Goal: Task Accomplishment & Management: Use online tool/utility

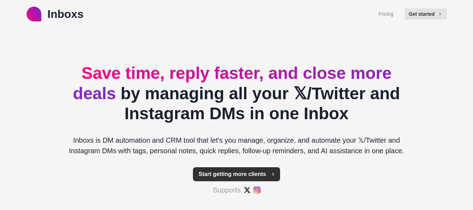
click at [246, 177] on button "Start getting more clients" at bounding box center [236, 174] width 87 height 14
type textarea "*"
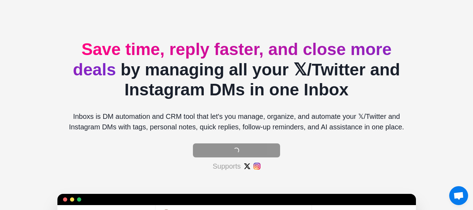
scroll to position [54, 0]
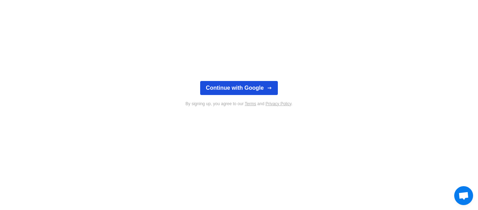
click at [242, 91] on button "Continue with Google" at bounding box center [238, 88] width 77 height 14
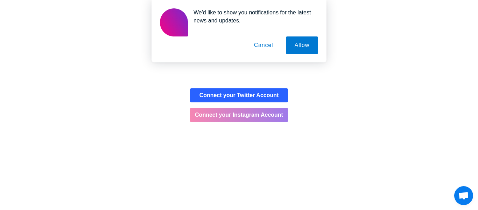
click at [245, 116] on button "Connect your Instagram Account" at bounding box center [239, 115] width 98 height 14
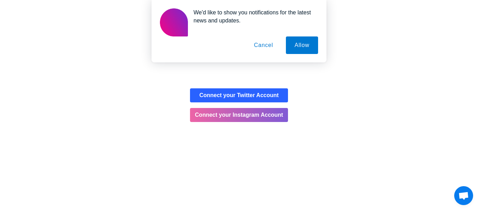
click at [260, 43] on button "Cancel" at bounding box center [263, 45] width 37 height 18
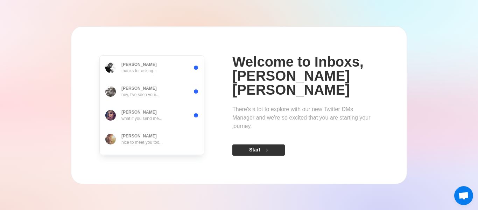
click at [240, 151] on button "Start" at bounding box center [258, 149] width 53 height 11
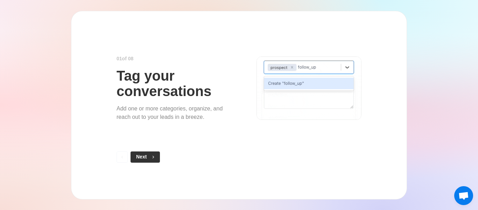
click at [147, 153] on button "Next" at bounding box center [145, 156] width 29 height 11
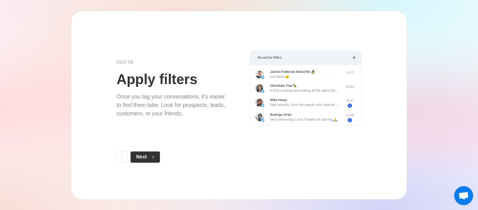
click at [151, 158] on span "button" at bounding box center [151, 156] width 5 height 5
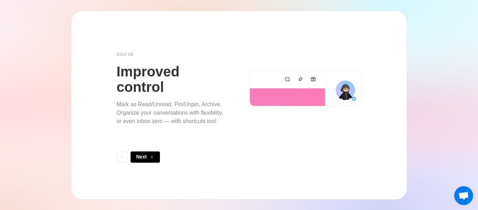
click at [151, 157] on span "button" at bounding box center [151, 156] width 5 height 5
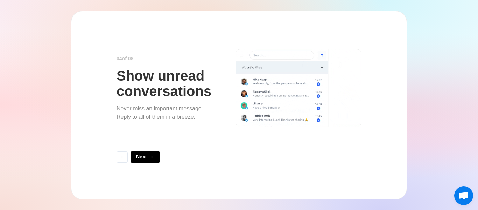
click at [151, 157] on span "button" at bounding box center [151, 156] width 5 height 5
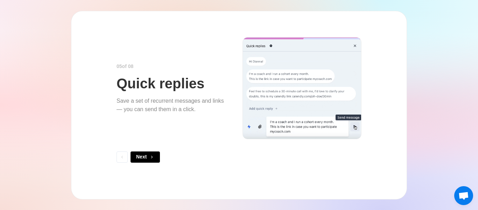
click at [151, 157] on span "button" at bounding box center [151, 156] width 5 height 5
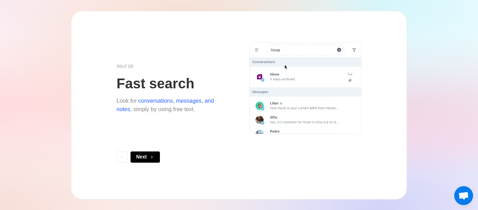
click at [151, 157] on span "button" at bounding box center [151, 156] width 5 height 5
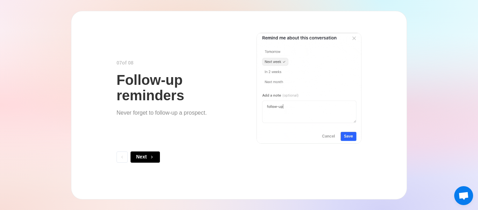
click at [151, 157] on span "button" at bounding box center [151, 156] width 5 height 5
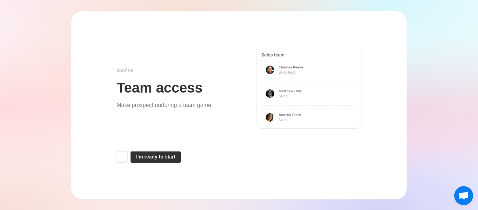
click at [155, 160] on button "I'm ready to start" at bounding box center [156, 156] width 50 height 11
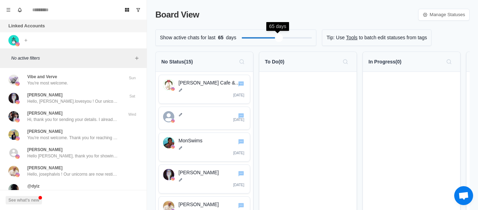
click at [282, 35] on div at bounding box center [277, 37] width 70 height 7
click at [244, 39] on div "Filter by activity days" at bounding box center [248, 38] width 8 height 8
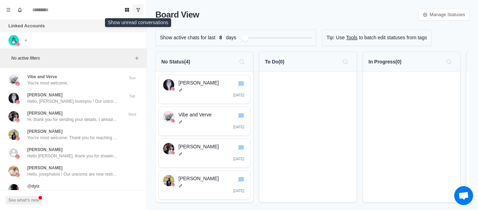
click at [138, 9] on icon "Show unread conversations" at bounding box center [138, 9] width 5 height 5
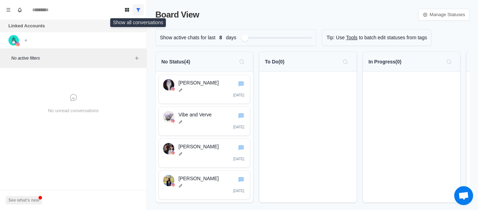
click at [138, 9] on icon "Show all conversations" at bounding box center [139, 10] width 4 height 4
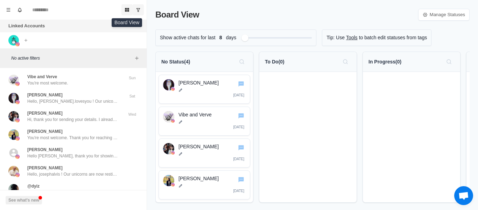
click at [127, 11] on icon "Board View" at bounding box center [127, 10] width 4 height 4
click at [126, 8] on icon "Board View" at bounding box center [127, 9] width 5 height 5
click at [11, 6] on button "Menu" at bounding box center [8, 9] width 11 height 11
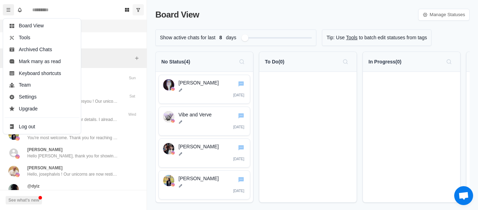
click at [103, 51] on div "No active filters" at bounding box center [73, 58] width 147 height 20
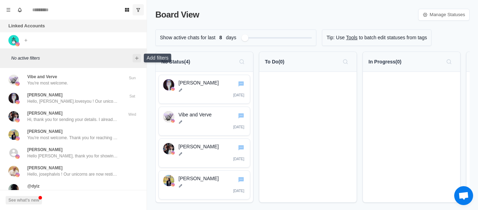
click at [139, 60] on icon "Add filters" at bounding box center [137, 58] width 6 height 6
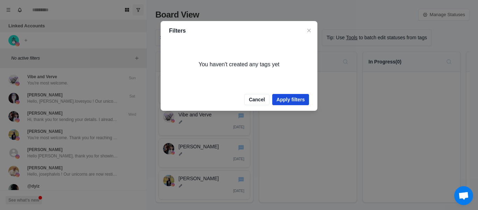
click at [293, 102] on button "Apply filters" at bounding box center [290, 99] width 37 height 11
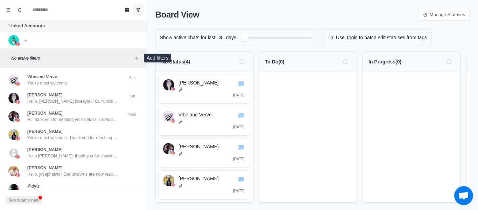
click at [33, 57] on p "No active filters" at bounding box center [71, 58] width 121 height 6
drag, startPoint x: 25, startPoint y: 56, endPoint x: 13, endPoint y: 62, distance: 13.5
click at [13, 62] on div "No active filters" at bounding box center [73, 58] width 147 height 20
click at [138, 58] on icon "Add filters" at bounding box center [136, 57] width 3 height 3
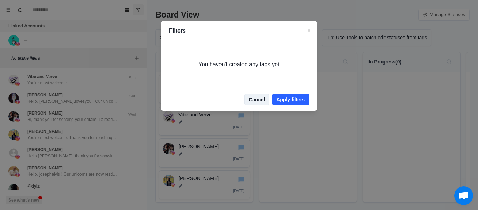
click at [264, 97] on button "Cancel" at bounding box center [256, 99] width 25 height 11
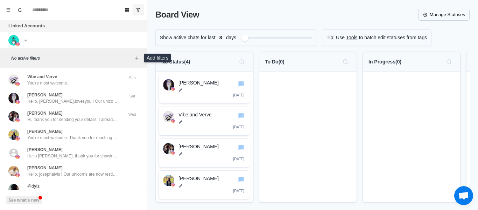
click at [440, 12] on link "Manage Statuses" at bounding box center [443, 15] width 51 height 12
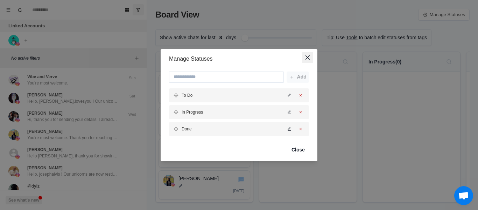
click at [307, 57] on icon "Close" at bounding box center [308, 57] width 4 height 4
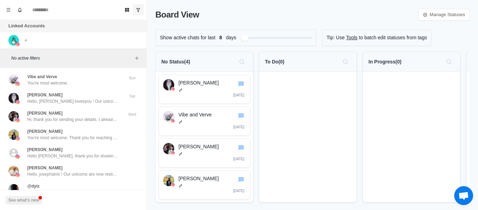
click at [284, 83] on div at bounding box center [307, 137] width 97 height 130
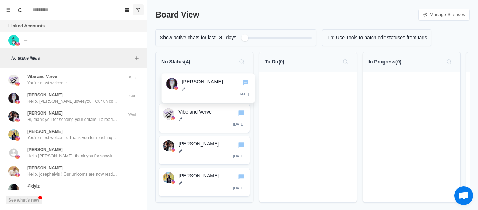
click at [223, 95] on div "Claire Gargoles 4 days ago Vibe and Verve 3 days ago रिया टोलोसा 7 days ago Ter…" at bounding box center [204, 137] width 97 height 130
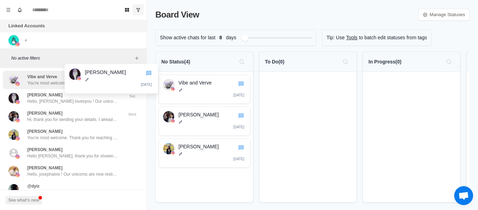
drag, startPoint x: 216, startPoint y: 93, endPoint x: 110, endPoint y: 79, distance: 106.9
click at [110, 79] on div "Board View Tools Archived Chats Mark many as read Keyboard shortcuts Team Setti…" at bounding box center [239, 105] width 478 height 210
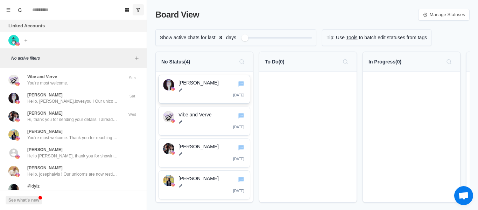
drag, startPoint x: 212, startPoint y: 91, endPoint x: 197, endPoint y: 80, distance: 18.8
click at [197, 80] on p "[PERSON_NAME]" at bounding box center [212, 82] width 67 height 7
click at [240, 85] on icon "Go to chat" at bounding box center [241, 83] width 6 height 5
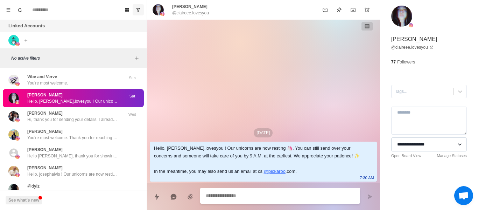
click at [454, 147] on select "**********" at bounding box center [429, 144] width 76 height 14
type textarea "*"
select select
type textarea "*"
click at [51, 56] on p "No active filters" at bounding box center [71, 58] width 121 height 6
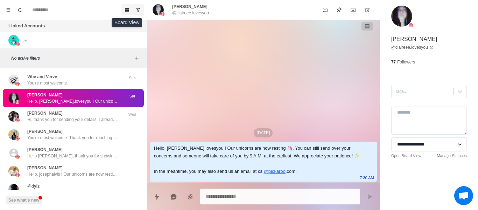
click at [126, 9] on icon "Board View" at bounding box center [127, 10] width 4 height 4
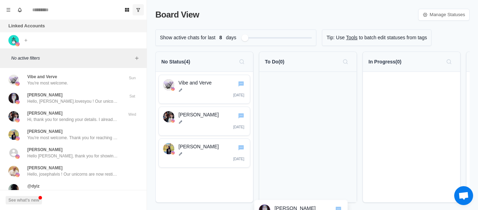
drag, startPoint x: 189, startPoint y: 90, endPoint x: 286, endPoint y: 215, distance: 158.7
click at [286, 209] on html "Board View Tools Archived Chats Mark many as read Keyboard shortcuts Team Setti…" at bounding box center [239, 105] width 478 height 210
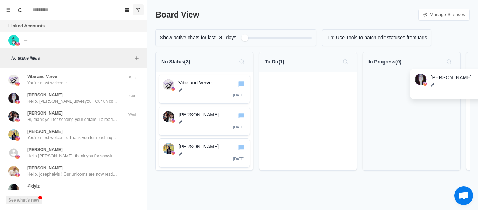
drag, startPoint x: 312, startPoint y: 89, endPoint x: 463, endPoint y: 84, distance: 151.3
click at [463, 84] on div "No Status ( 3 ) Vibe and Verve 3 days ago रिया टोलोसा 7 days ago Teresa Jennife…" at bounding box center [312, 113] width 314 height 125
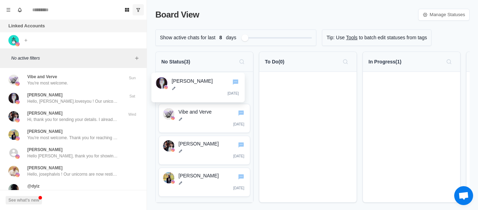
drag, startPoint x: 393, startPoint y: 92, endPoint x: 175, endPoint y: 88, distance: 217.8
click at [175, 88] on div "No Status ( 3 ) Vibe and Verve 3 days ago रिया टोलोसा 7 days ago Teresa Jennife…" at bounding box center [312, 129] width 314 height 156
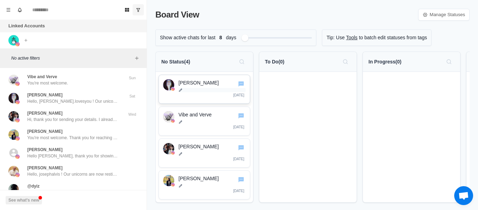
click at [180, 89] on icon at bounding box center [181, 90] width 4 height 4
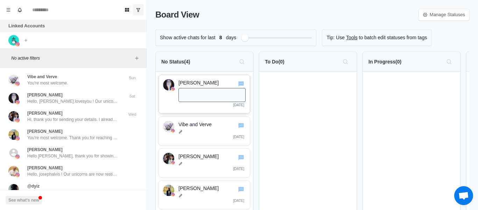
click at [190, 110] on div "Claire Gargoles 4 days ago" at bounding box center [205, 94] width 92 height 39
click at [291, 96] on div at bounding box center [307, 142] width 97 height 140
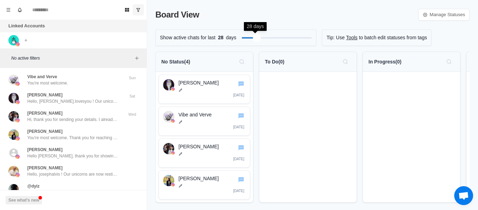
click at [261, 39] on div "Filter by activity days" at bounding box center [257, 38] width 8 height 8
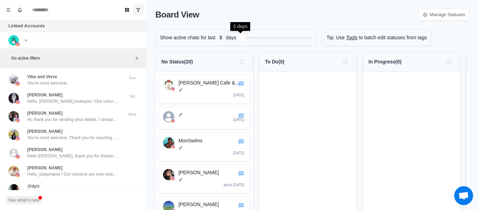
click at [237, 41] on div "Show active chats for last 3 days" at bounding box center [235, 37] width 161 height 16
click at [236, 37] on div "Show active chats for last 3 days Loading..." at bounding box center [240, 37] width 171 height 16
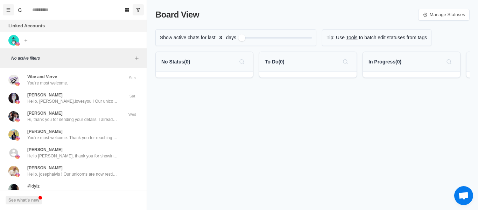
click at [12, 11] on button "Menu" at bounding box center [8, 9] width 11 height 11
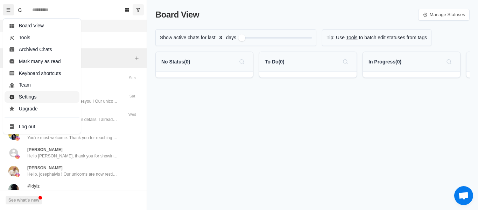
click at [33, 95] on button "Settings" at bounding box center [42, 97] width 75 height 12
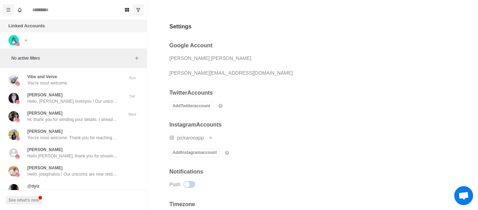
click at [10, 9] on icon "Menu" at bounding box center [8, 9] width 5 height 5
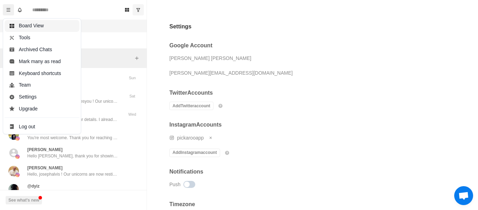
click at [28, 27] on button "Board View" at bounding box center [42, 26] width 75 height 12
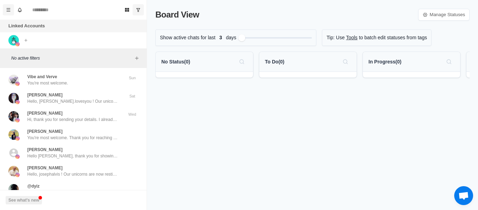
click at [6, 12] on button "Menu" at bounding box center [8, 9] width 11 height 11
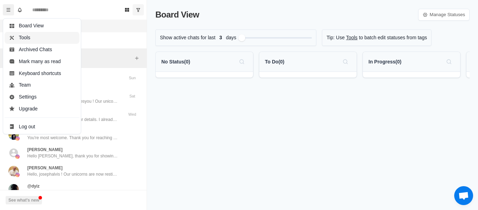
click at [20, 34] on button "Tools" at bounding box center [42, 38] width 75 height 12
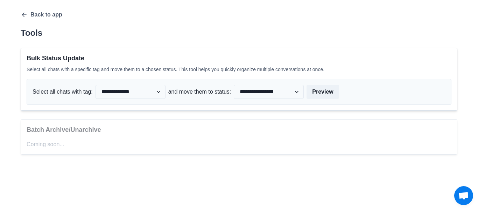
drag, startPoint x: 22, startPoint y: 15, endPoint x: 26, endPoint y: 19, distance: 4.7
click at [26, 19] on div "**********" at bounding box center [239, 82] width 437 height 143
click at [27, 15] on icon "button" at bounding box center [24, 14] width 7 height 7
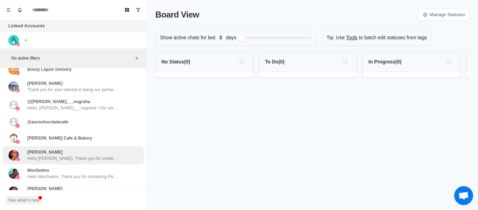
scroll to position [175, 0]
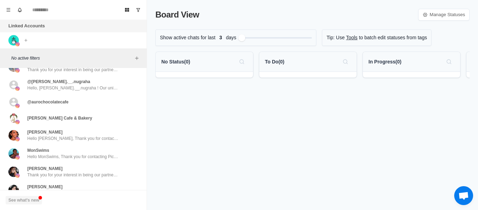
click at [35, 197] on button "See what's new" at bounding box center [24, 200] width 36 height 8
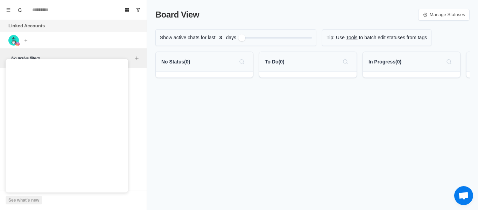
click at [223, 136] on div "Board View Manage Statuses Show active chats for last 3 days Tip: Use Tools to …" at bounding box center [312, 105] width 331 height 210
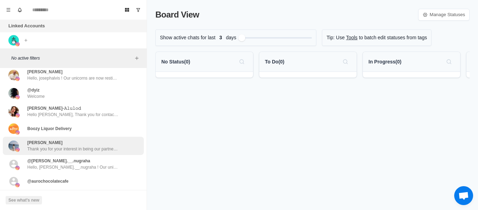
scroll to position [0, 0]
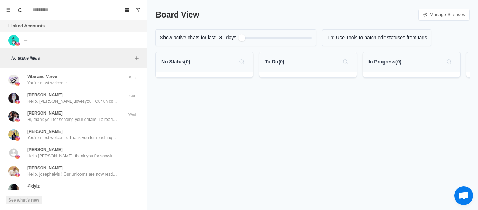
click at [173, 125] on div "Board View Manage Statuses Show active chats for last 3 days Tip: Use Tools to …" at bounding box center [312, 105] width 331 height 210
click at [139, 8] on icon "Show unread conversations" at bounding box center [139, 10] width 4 height 4
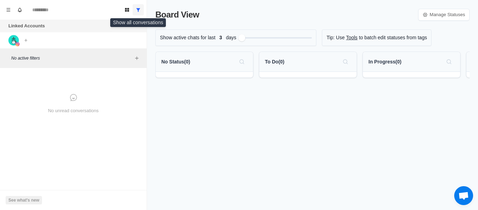
click at [139, 8] on icon "Show all conversations" at bounding box center [139, 10] width 4 height 4
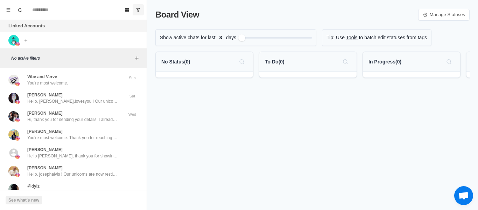
click at [348, 39] on link "Tools" at bounding box center [352, 37] width 12 height 7
click at [17, 41] on img at bounding box center [13, 40] width 11 height 11
click at [137, 58] on icon "Add filters" at bounding box center [136, 57] width 3 height 3
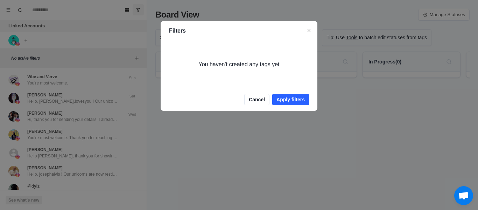
click at [306, 25] on header "Filters" at bounding box center [239, 31] width 157 height 20
click at [310, 29] on icon "Close" at bounding box center [309, 31] width 4 height 4
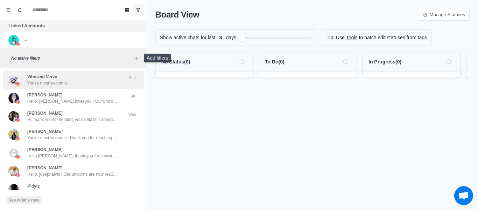
click at [77, 76] on div "Vibe and Verve You're most welcome." at bounding box center [65, 80] width 115 height 13
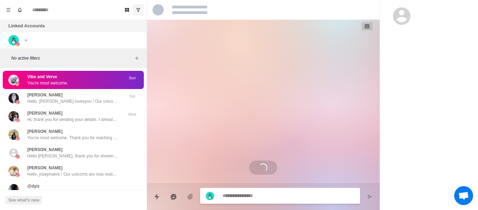
scroll to position [143, 0]
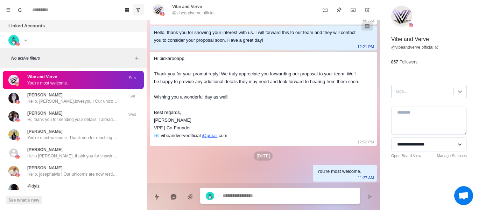
type textarea "*"
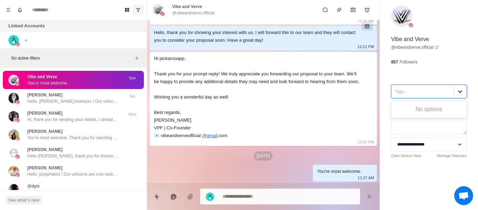
click at [459, 92] on div at bounding box center [460, 91] width 13 height 13
click at [425, 112] on div "No options" at bounding box center [429, 109] width 76 height 14
click at [414, 97] on div "Tags..." at bounding box center [429, 91] width 76 height 13
type input "*"
type input "*****"
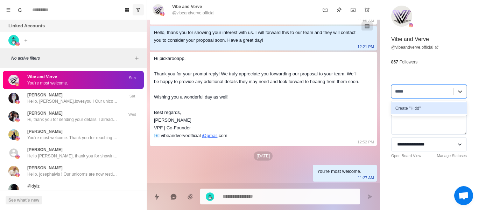
type textarea "*"
type input "******"
type textarea "*"
type input "******"
type textarea "*"
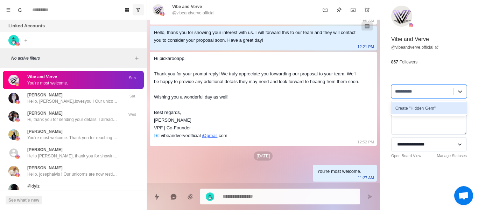
type input "**********"
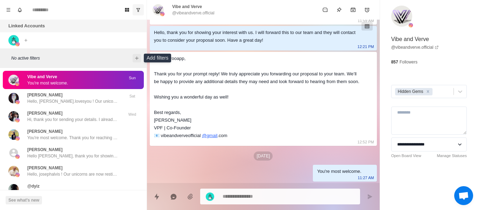
click at [136, 58] on icon "Add filters" at bounding box center [137, 58] width 6 height 6
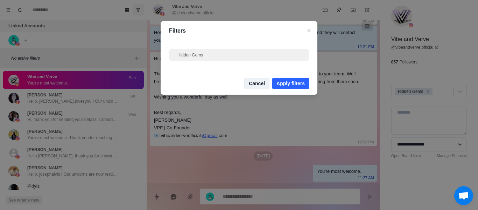
click at [268, 84] on button "Cancel" at bounding box center [256, 83] width 25 height 11
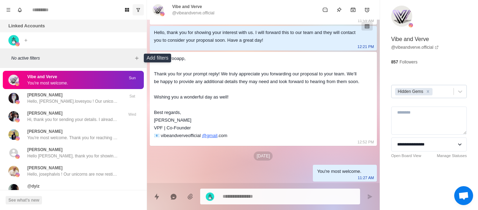
click at [427, 92] on icon "Remove Hidden Gems" at bounding box center [428, 91] width 5 height 5
click at [137, 60] on icon "Add filters" at bounding box center [137, 58] width 6 height 6
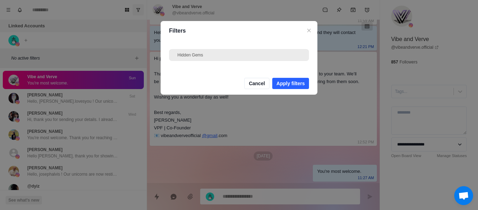
click at [202, 55] on div "Hidden Gems" at bounding box center [238, 55] width 123 height 6
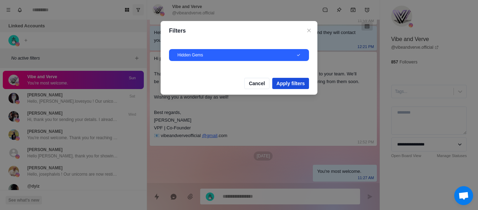
click at [286, 83] on button "Apply filters" at bounding box center [290, 83] width 37 height 11
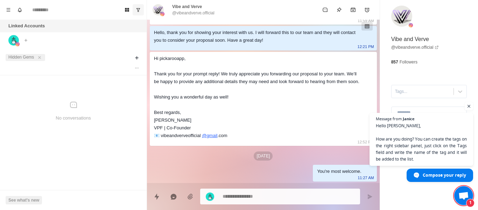
click at [377, 11] on div "Vibe and Verve @vibeandverve.official" at bounding box center [263, 10] width 233 height 20
click at [470, 107] on span "Open chat" at bounding box center [469, 106] width 9 height 9
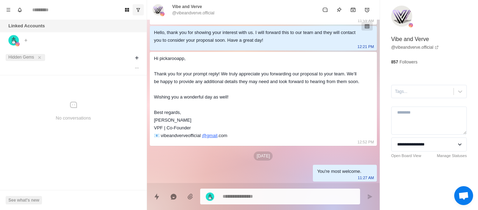
click at [64, 106] on div "No conversations" at bounding box center [73, 111] width 141 height 66
type textarea "*"
click at [8, 9] on icon "Menu" at bounding box center [8, 9] width 5 height 5
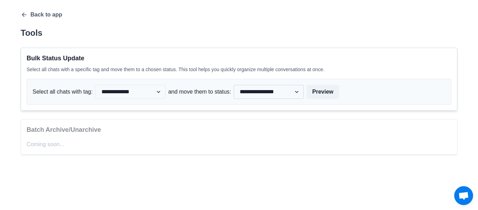
click at [258, 92] on select "**********" at bounding box center [269, 92] width 70 height 14
click at [147, 93] on select "**********" at bounding box center [131, 92] width 70 height 14
click at [146, 91] on select "**********" at bounding box center [131, 92] width 70 height 14
click at [137, 94] on select "**********" at bounding box center [131, 92] width 70 height 14
click at [96, 85] on select "**********" at bounding box center [131, 92] width 70 height 14
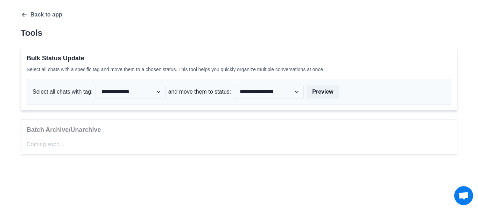
click at [61, 143] on p "Coming soon..." at bounding box center [239, 144] width 425 height 8
click at [74, 132] on p "Batch Archive/Unarchive" at bounding box center [239, 129] width 425 height 9
click at [27, 16] on icon "button" at bounding box center [24, 14] width 7 height 7
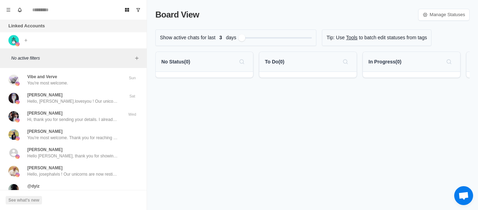
click at [461, 193] on span "Open chat" at bounding box center [463, 195] width 11 height 9
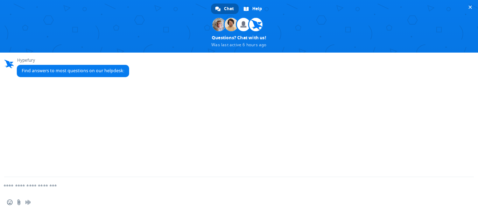
click at [121, 180] on form at bounding box center [231, 186] width 449 height 19
click at [114, 186] on textarea "Compose your message..." at bounding box center [228, 186] width 449 height 6
type textarea "**********"
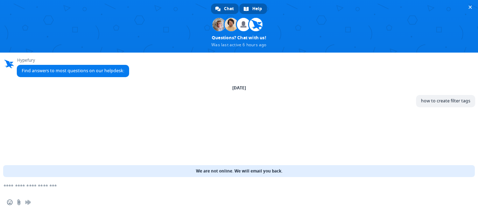
click at [259, 12] on span "Help" at bounding box center [257, 9] width 10 height 11
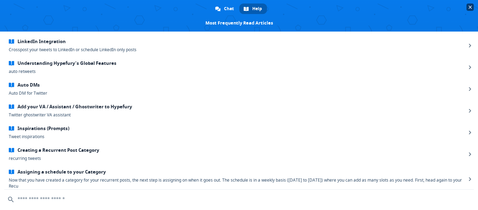
drag, startPoint x: 230, startPoint y: 8, endPoint x: 209, endPoint y: 7, distance: 21.7
click at [230, 8] on span "Chat" at bounding box center [229, 9] width 10 height 11
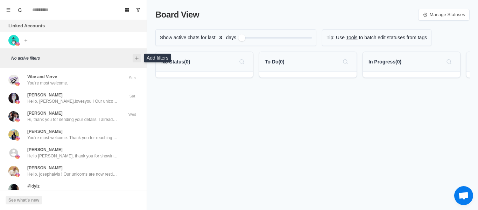
click at [137, 57] on icon "Add filters" at bounding box center [137, 58] width 6 height 6
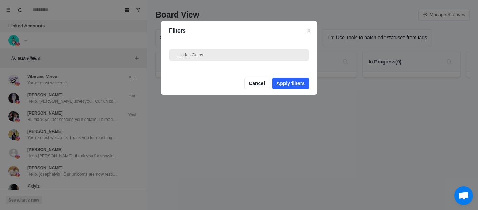
click at [192, 54] on div "Hidden Gems" at bounding box center [238, 55] width 123 height 6
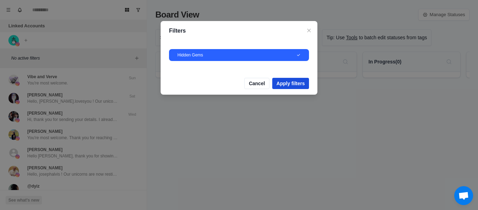
click at [295, 85] on button "Apply filters" at bounding box center [290, 83] width 37 height 11
